Goal: Information Seeking & Learning: Learn about a topic

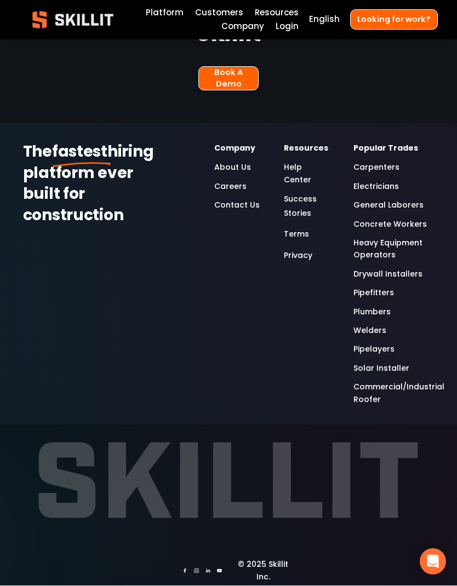
scroll to position [2363, 0]
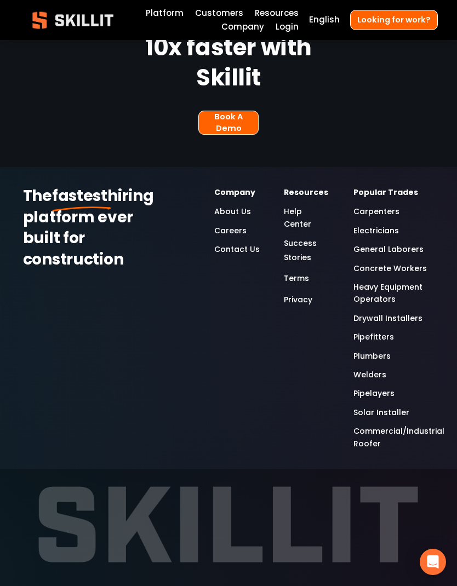
click at [226, 225] on link "Careers" at bounding box center [230, 231] width 32 height 12
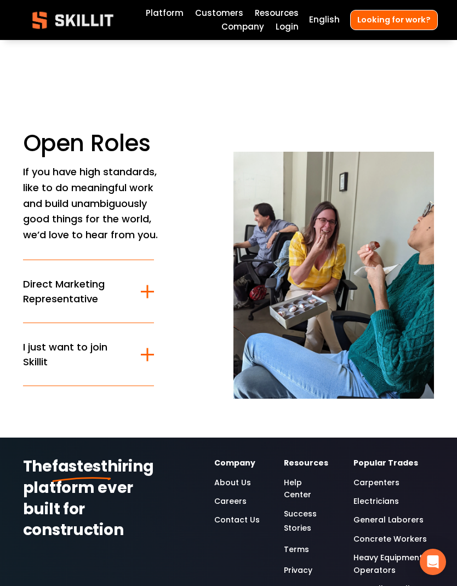
click at [147, 355] on div at bounding box center [147, 354] width 2 height 13
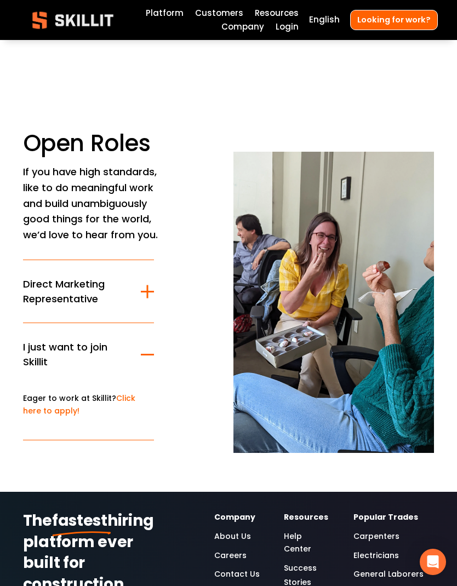
click at [133, 401] on link "Click here to apply!" at bounding box center [79, 404] width 112 height 23
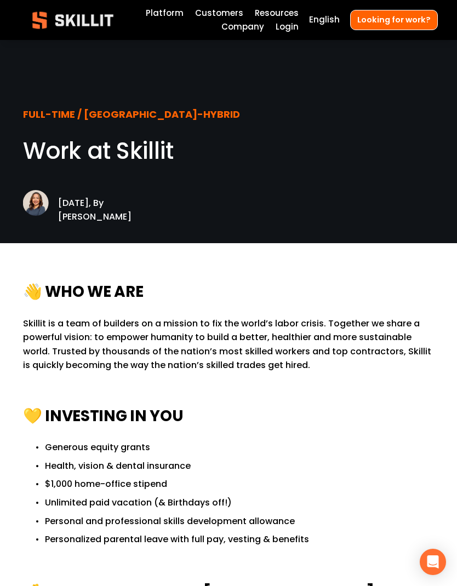
click at [0, 0] on div at bounding box center [0, 0] width 0 height 0
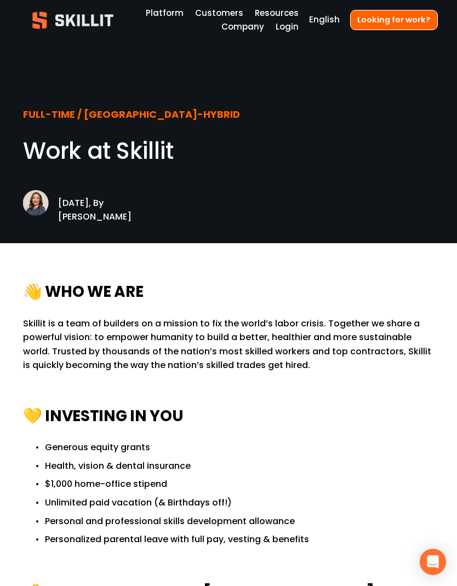
click at [102, 162] on link "Platform" at bounding box center [104, 159] width 119 height 27
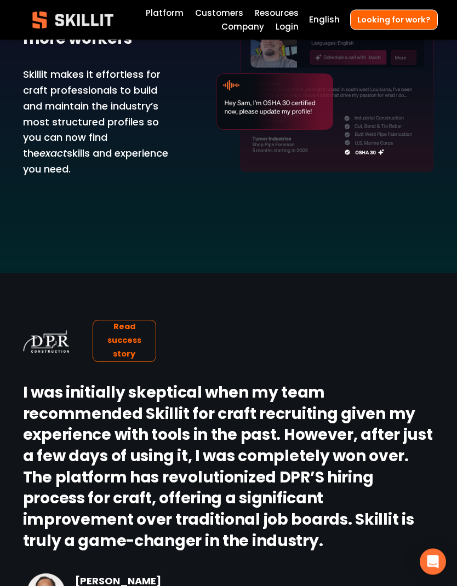
scroll to position [1104, 0]
